Goal: Communication & Community: Answer question/provide support

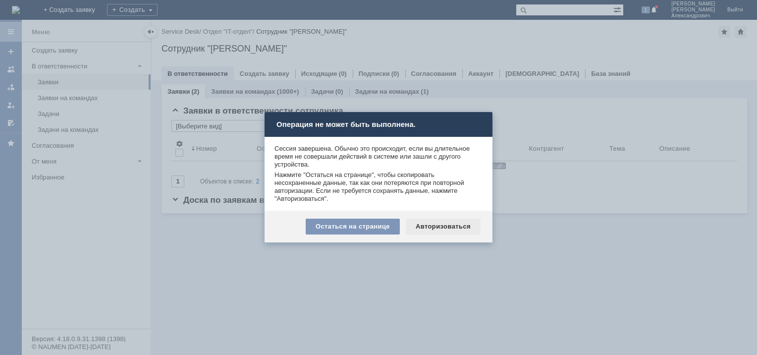
click at [439, 226] on div "Авторизоваться" at bounding box center [443, 227] width 75 height 16
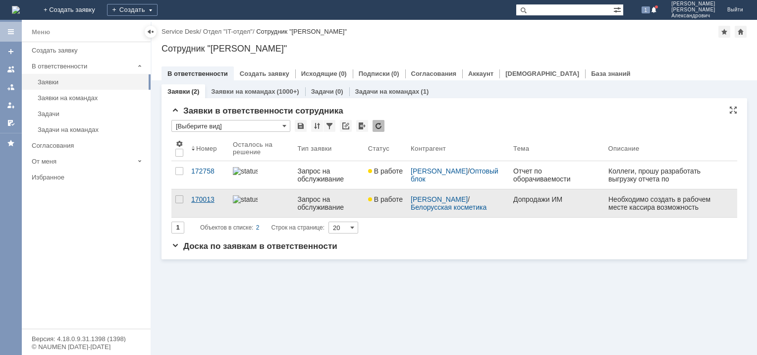
click at [204, 198] on div "170013" at bounding box center [208, 199] width 34 height 8
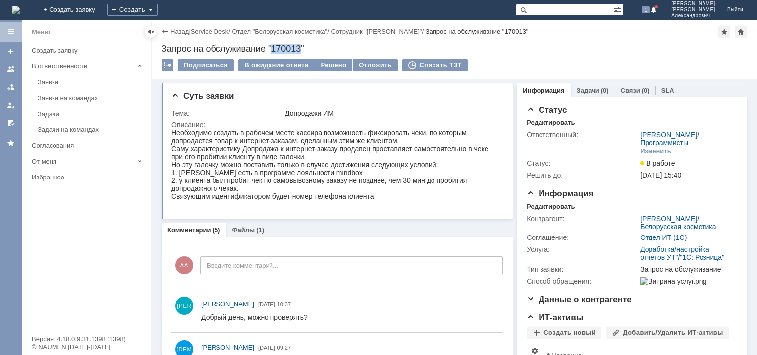
drag, startPoint x: 273, startPoint y: 48, endPoint x: 301, endPoint y: 46, distance: 28.8
click at [301, 46] on div "Запрос на обслуживание "170013"" at bounding box center [455, 49] width 586 height 10
copy div "170013"
click at [262, 157] on div "Саму характеристику Допродажа к интернет-заказу продавец проставляет самостояте…" at bounding box center [333, 153] width 325 height 16
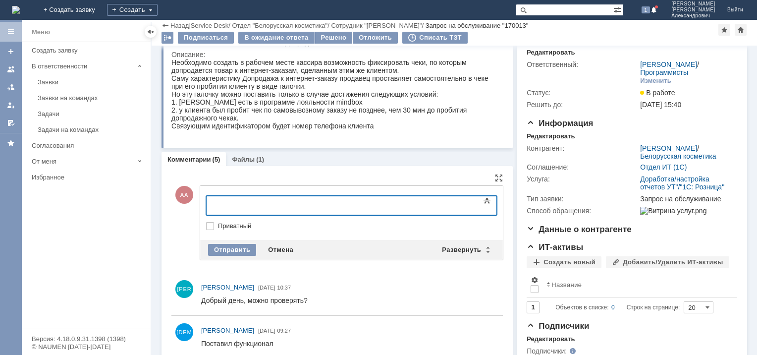
scroll to position [50, 0]
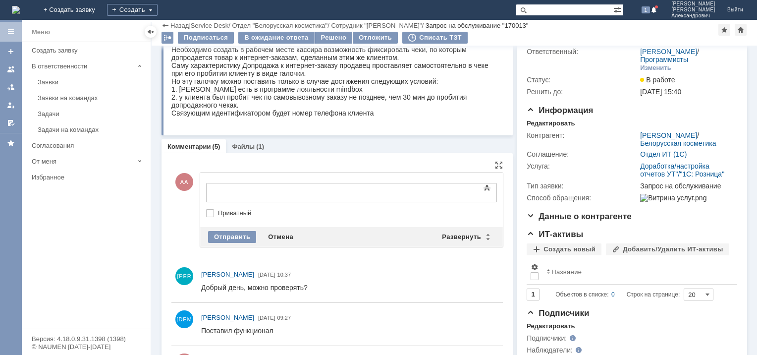
drag, startPoint x: 402, startPoint y: 568, endPoint x: 250, endPoint y: 286, distance: 320.4
drag, startPoint x: 202, startPoint y: 284, endPoint x: 267, endPoint y: 286, distance: 64.4
click at [267, 286] on div "Добрый день, можно проверять?" at bounding box center [254, 288] width 107 height 8
copy div "Добрый день, можно"
click at [243, 191] on div at bounding box center [287, 191] width 141 height 8
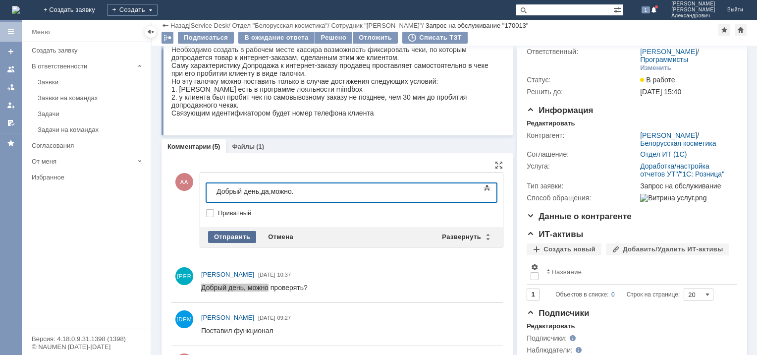
click at [236, 234] on div "Отправить" at bounding box center [232, 237] width 48 height 12
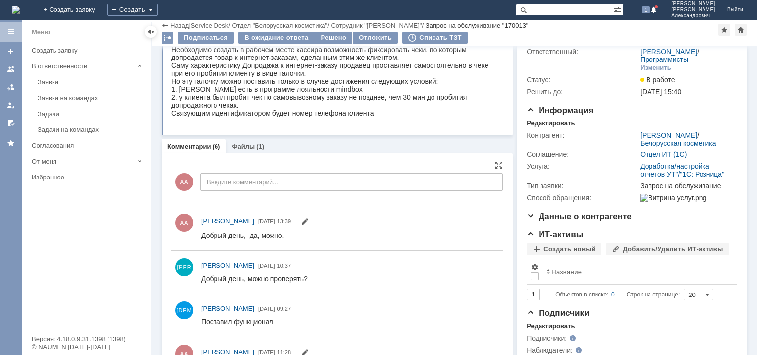
scroll to position [0, 0]
